Goal: Task Accomplishment & Management: Use online tool/utility

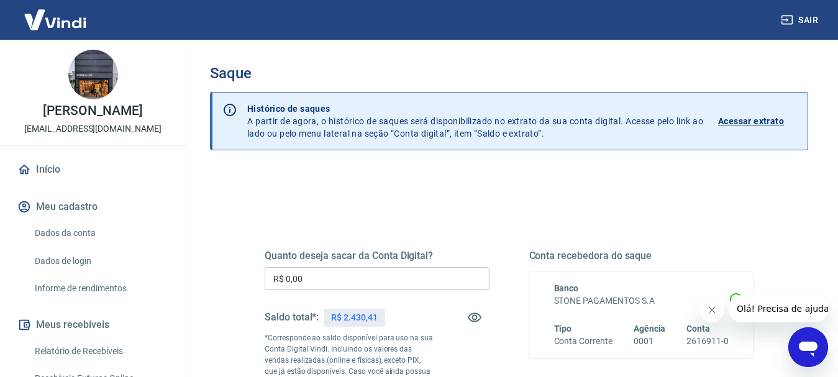
click at [307, 280] on input "R$ 0,00" at bounding box center [377, 278] width 225 height 23
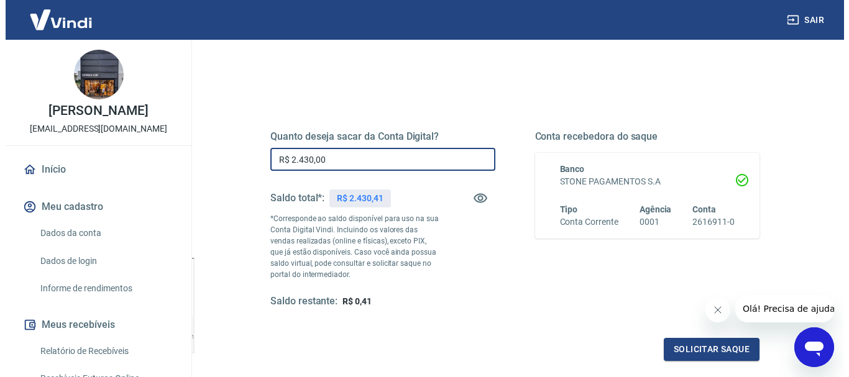
scroll to position [124, 0]
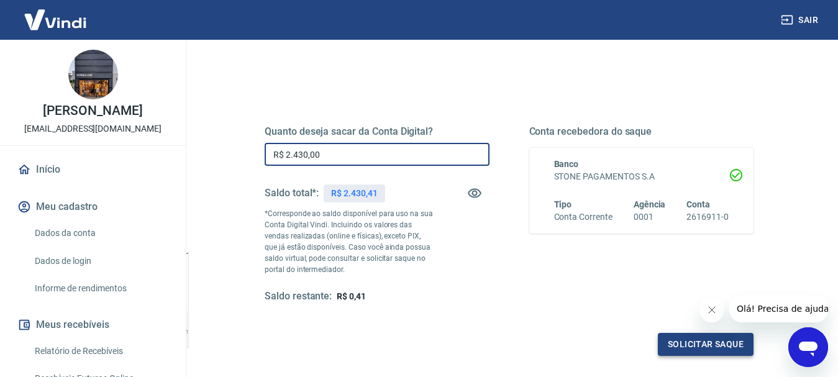
type input "R$ 2.430,00"
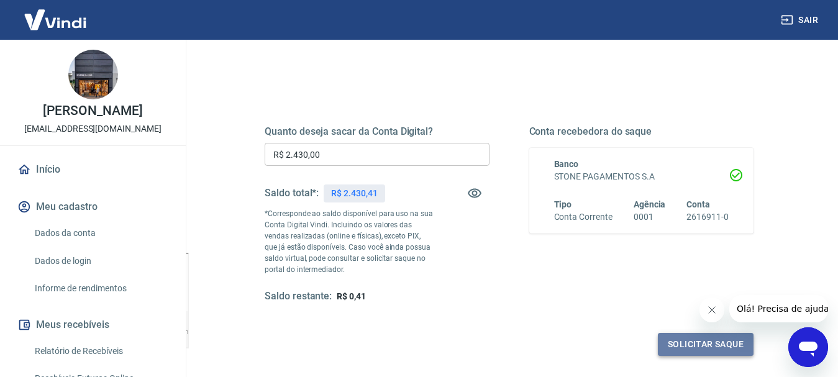
click at [707, 339] on button "Solicitar saque" at bounding box center [706, 344] width 96 height 23
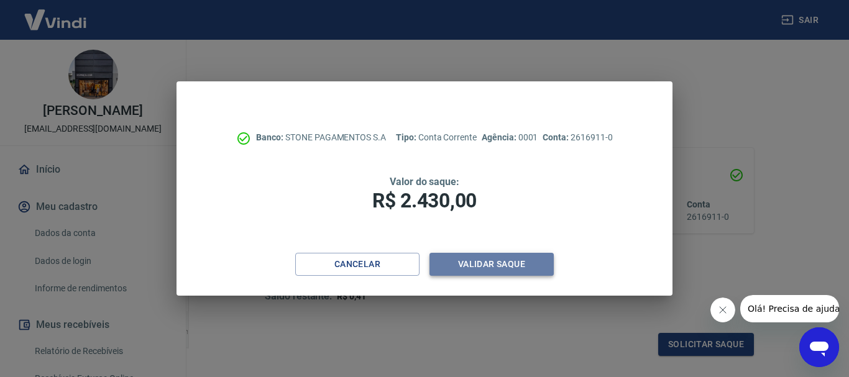
click at [490, 268] on button "Validar saque" at bounding box center [491, 264] width 124 height 23
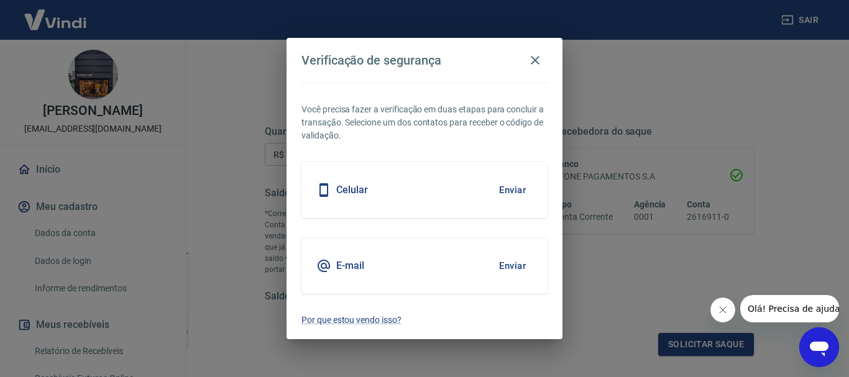
click at [511, 268] on button "Enviar" at bounding box center [512, 266] width 40 height 26
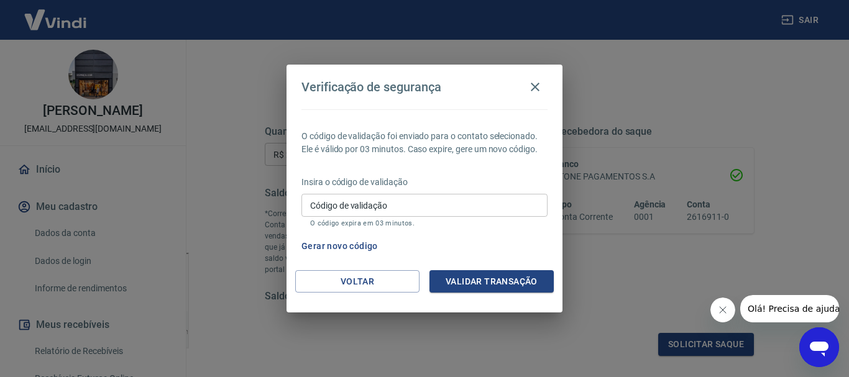
click at [365, 204] on input "Código de validação" at bounding box center [424, 205] width 246 height 23
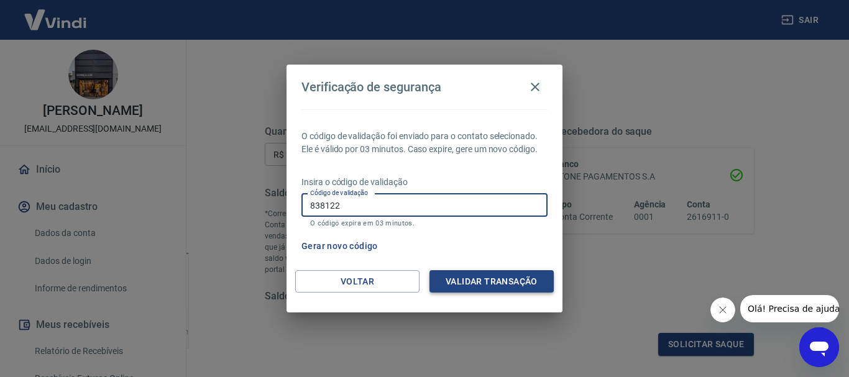
type input "838122"
click at [437, 280] on button "Validar transação" at bounding box center [491, 281] width 124 height 23
